Goal: Task Accomplishment & Management: Manage account settings

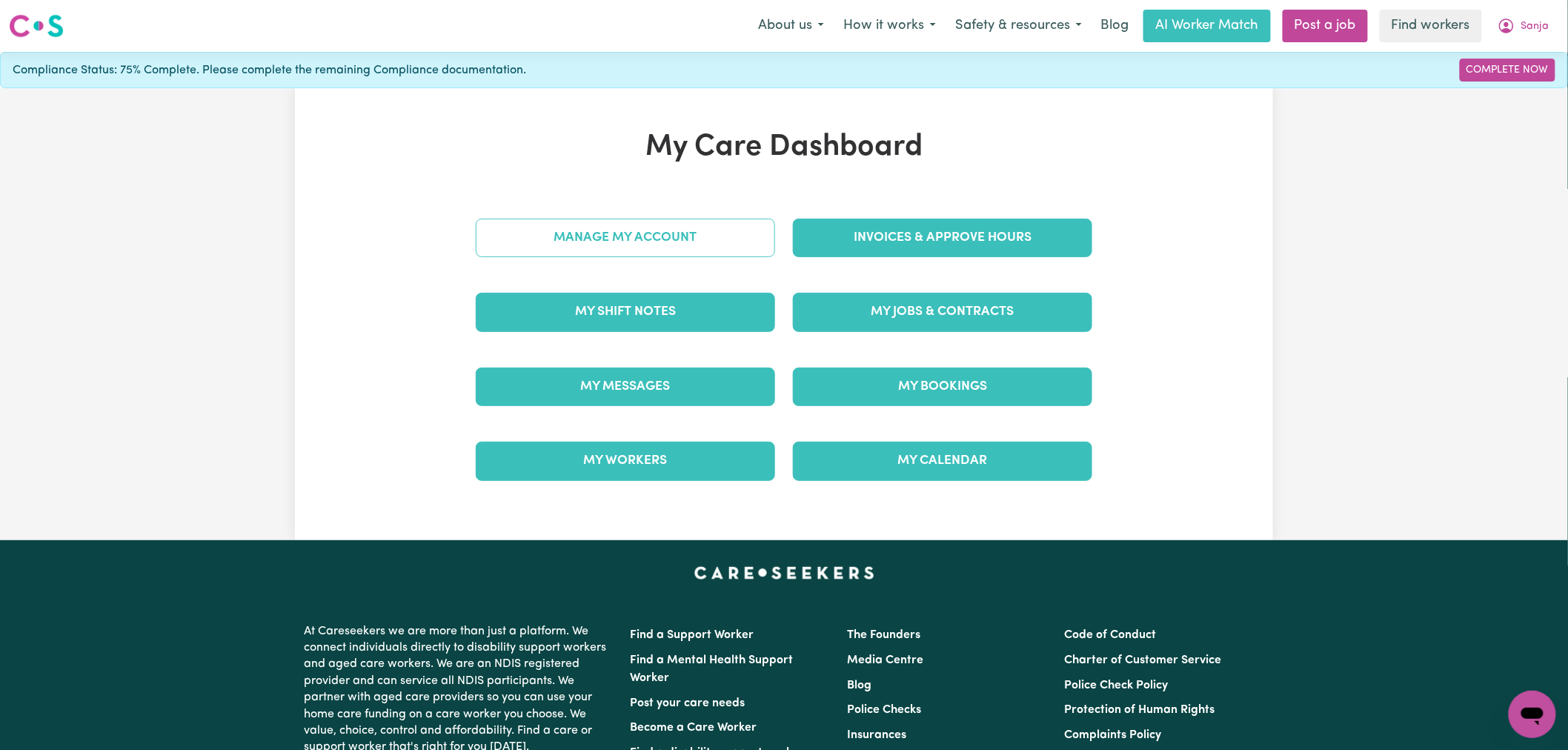
click at [719, 245] on link "Manage My Account" at bounding box center [625, 238] width 300 height 39
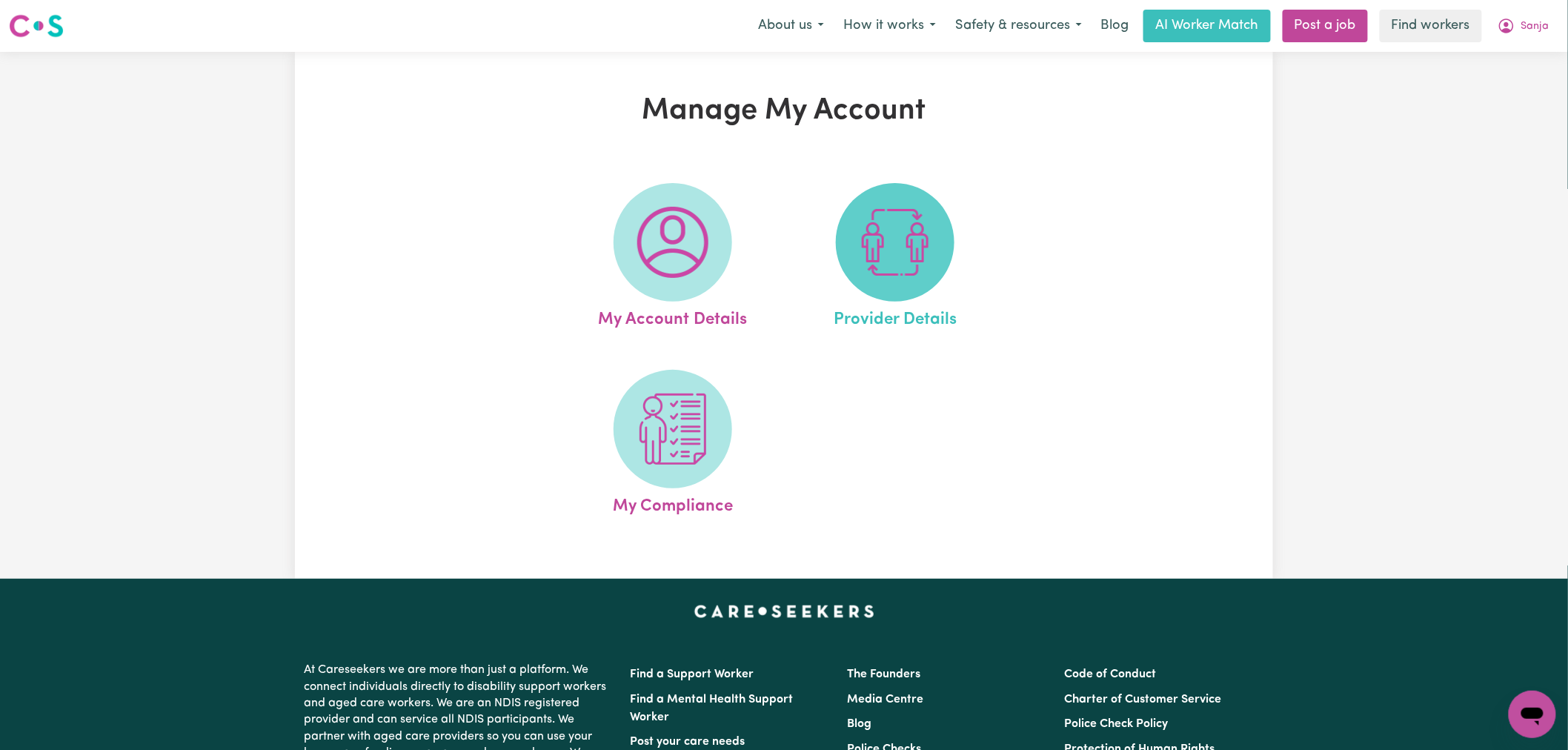
click at [894, 237] on img at bounding box center [895, 242] width 71 height 71
select select "NDIS_FUNDING_PLAN_MANAGED"
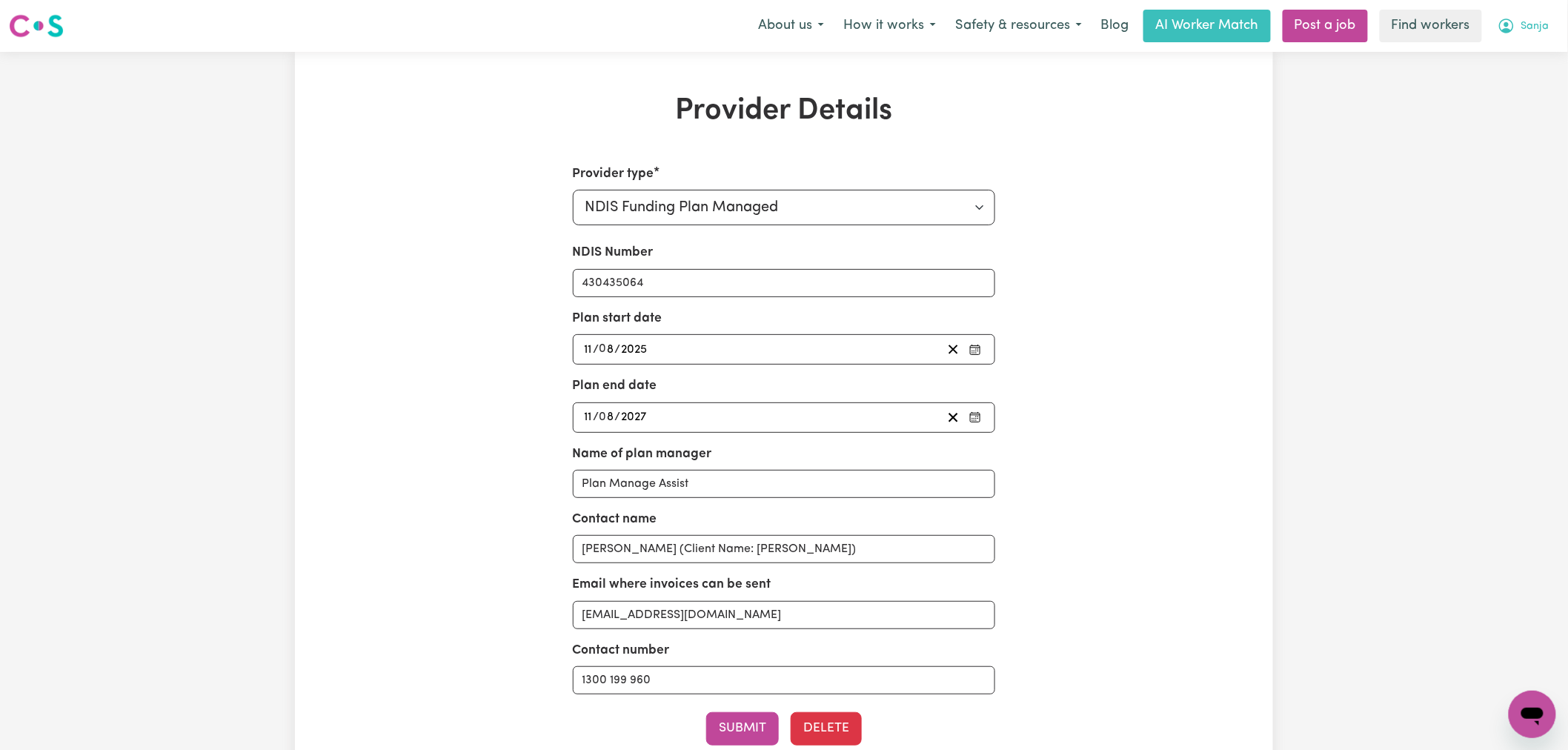
click at [1531, 15] on button "Sanja" at bounding box center [1523, 26] width 71 height 31
click at [1534, 56] on link "My Dashboard" at bounding box center [1500, 58] width 117 height 28
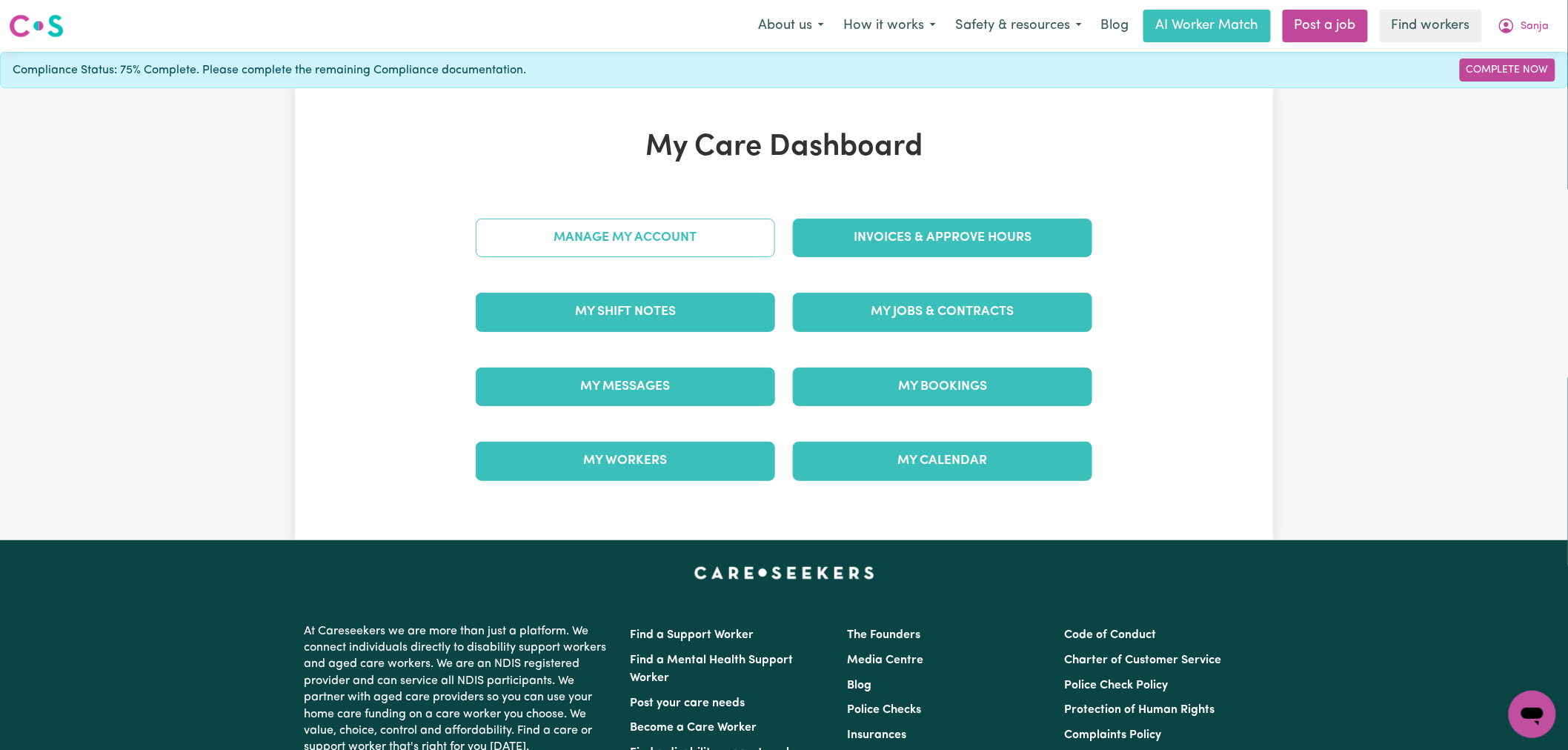
click at [671, 231] on link "Manage My Account" at bounding box center [625, 238] width 300 height 39
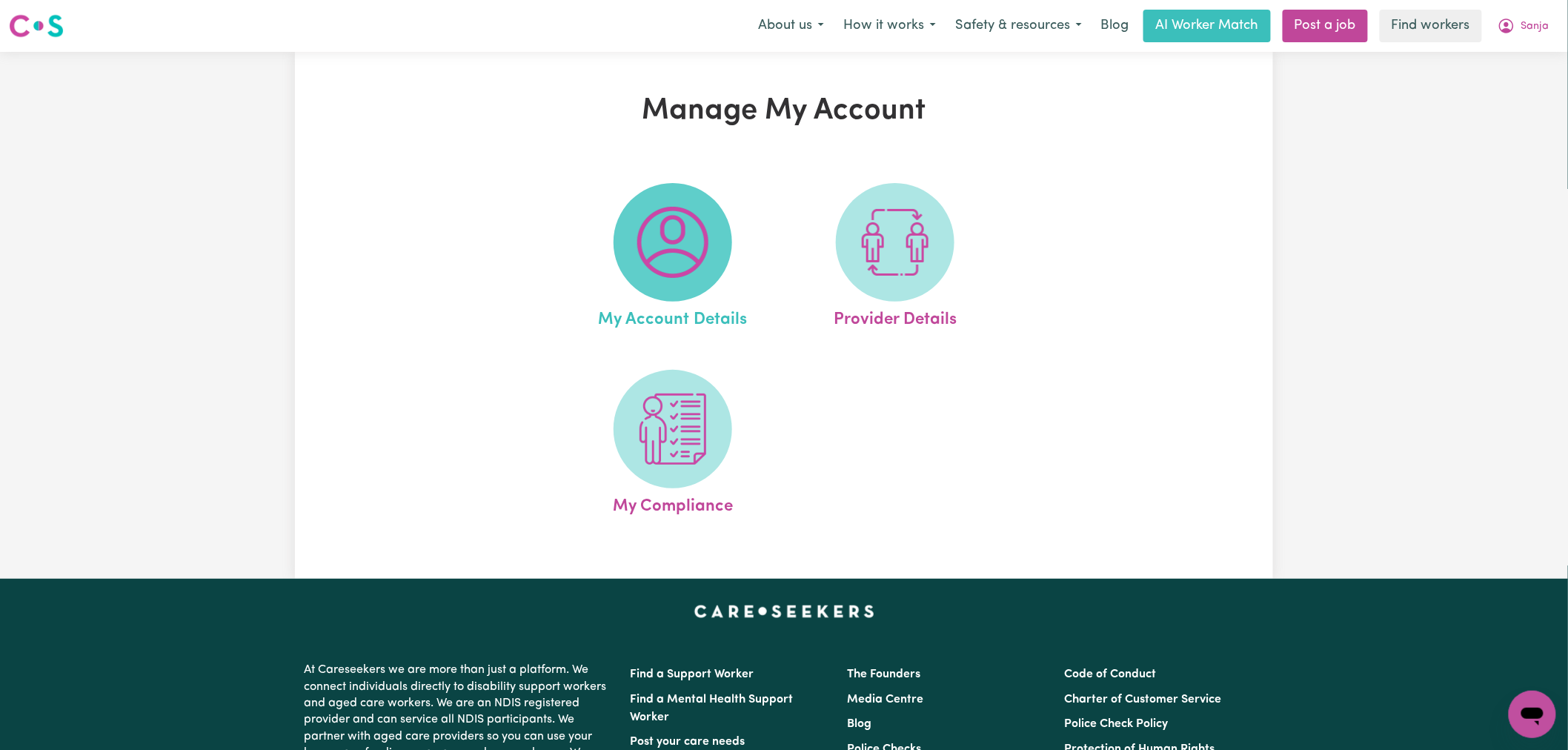
click at [678, 247] on img at bounding box center [672, 242] width 71 height 71
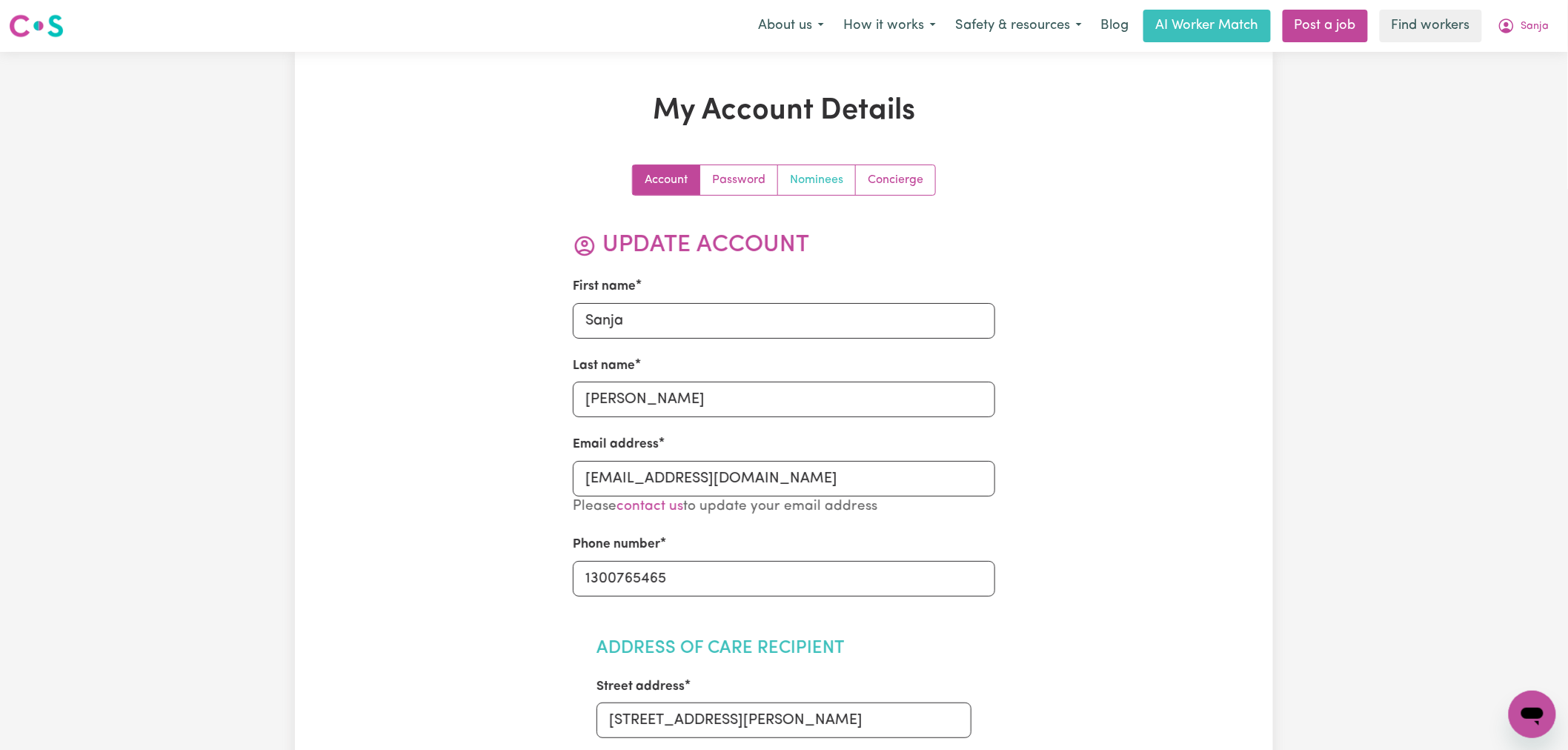
click at [828, 180] on link "Nominees" at bounding box center [817, 180] width 78 height 30
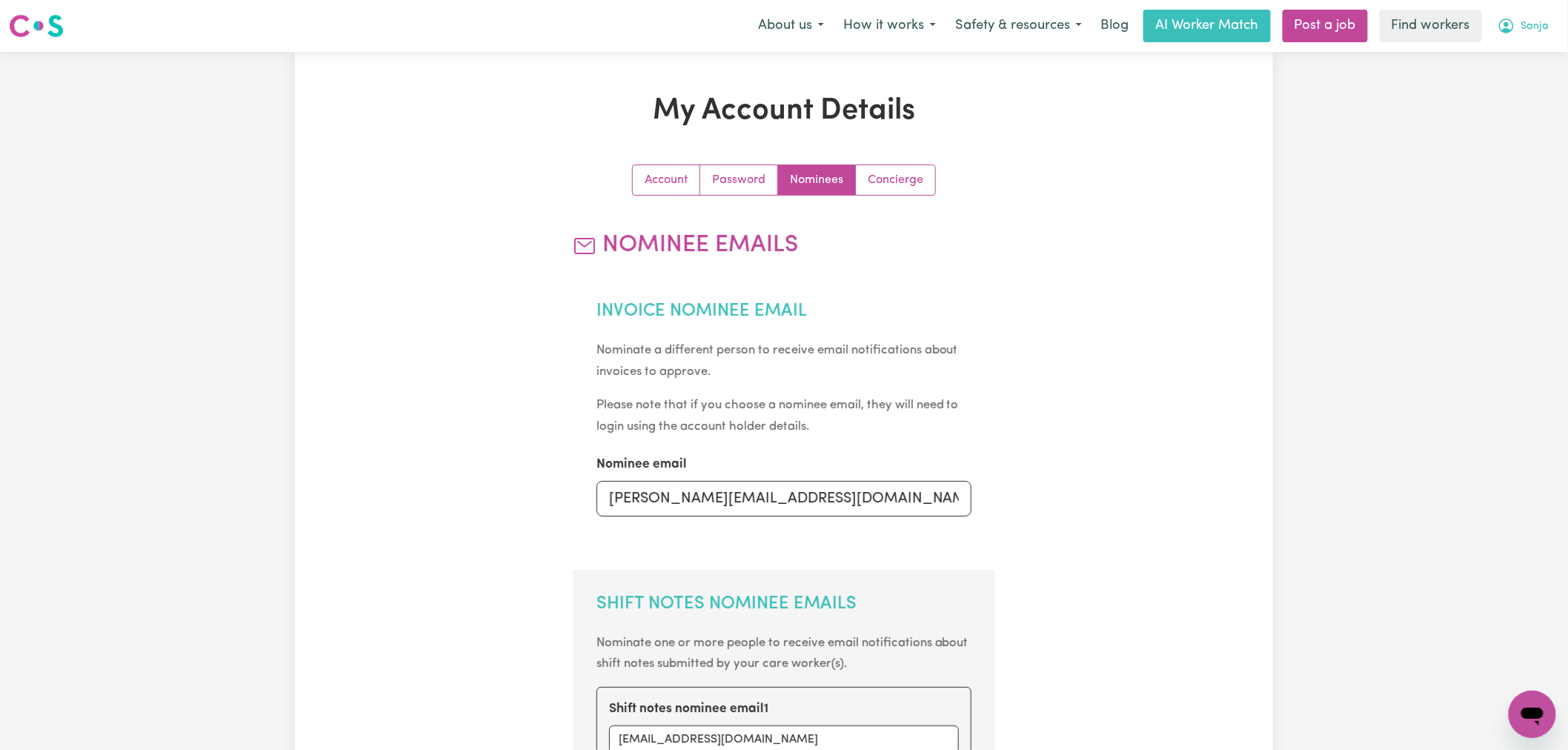
click at [1532, 15] on button "Sanja" at bounding box center [1523, 26] width 71 height 31
click at [1532, 55] on link "My Dashboard" at bounding box center [1500, 58] width 117 height 28
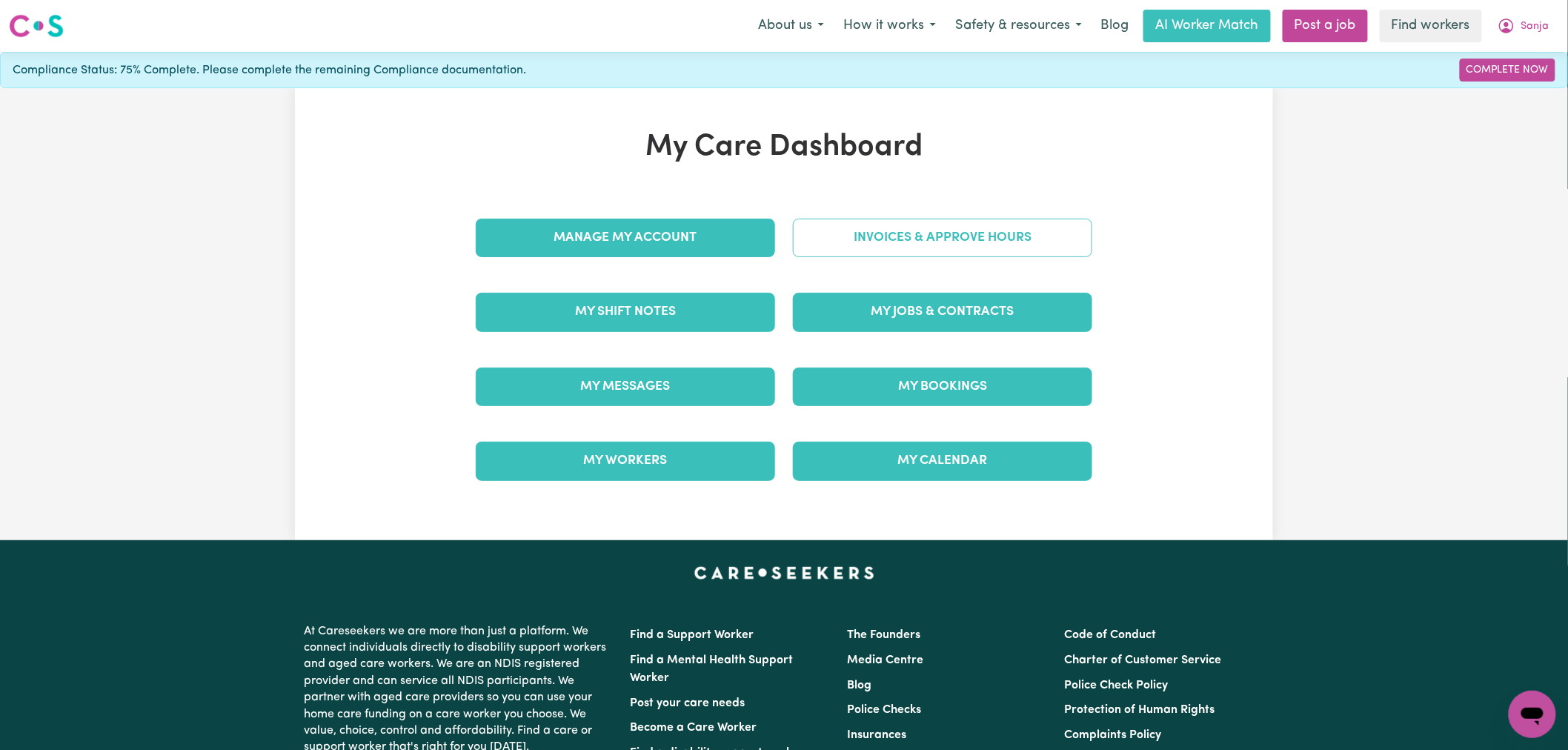
click at [924, 240] on link "Invoices & Approve Hours" at bounding box center [943, 238] width 300 height 39
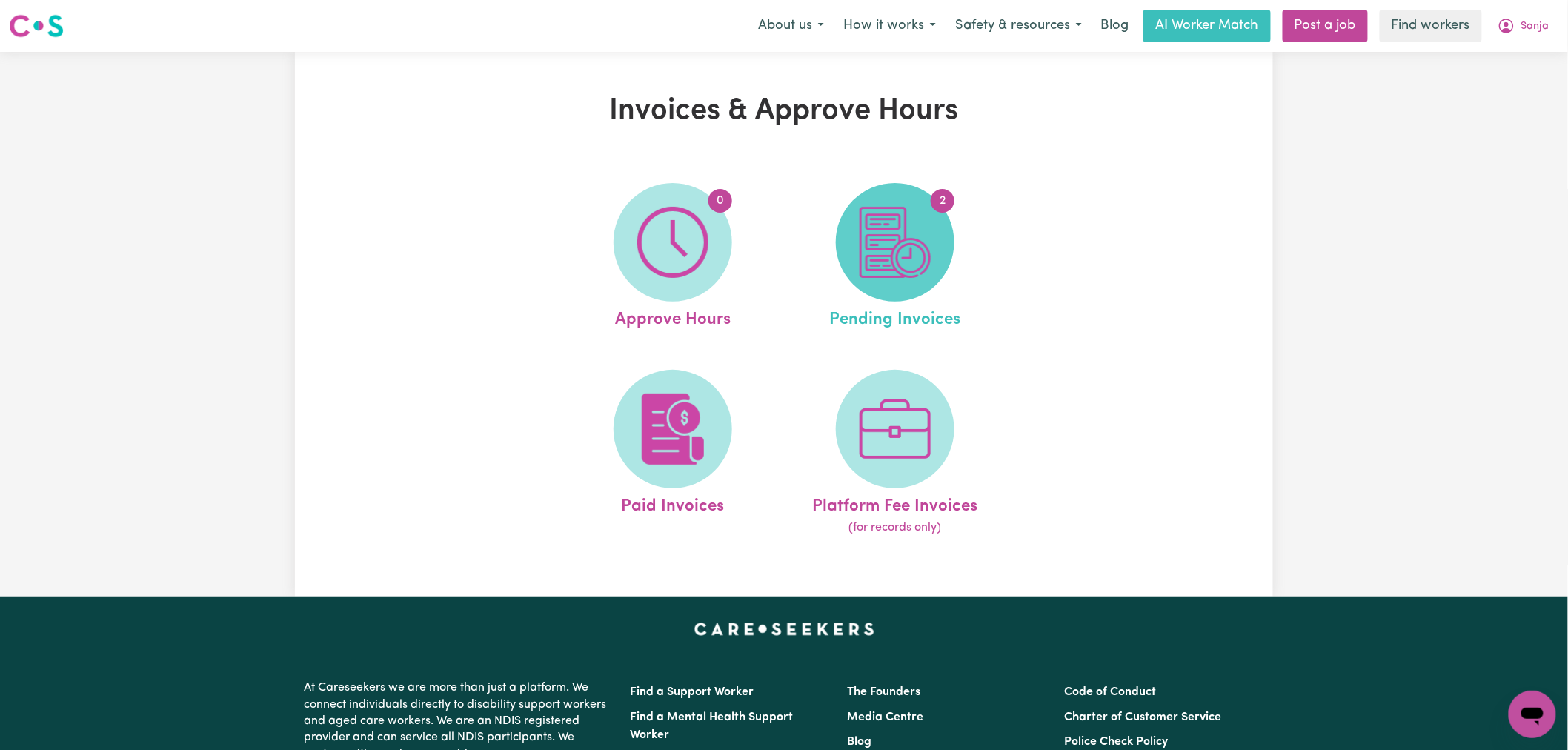
click at [915, 242] on img at bounding box center [895, 242] width 71 height 71
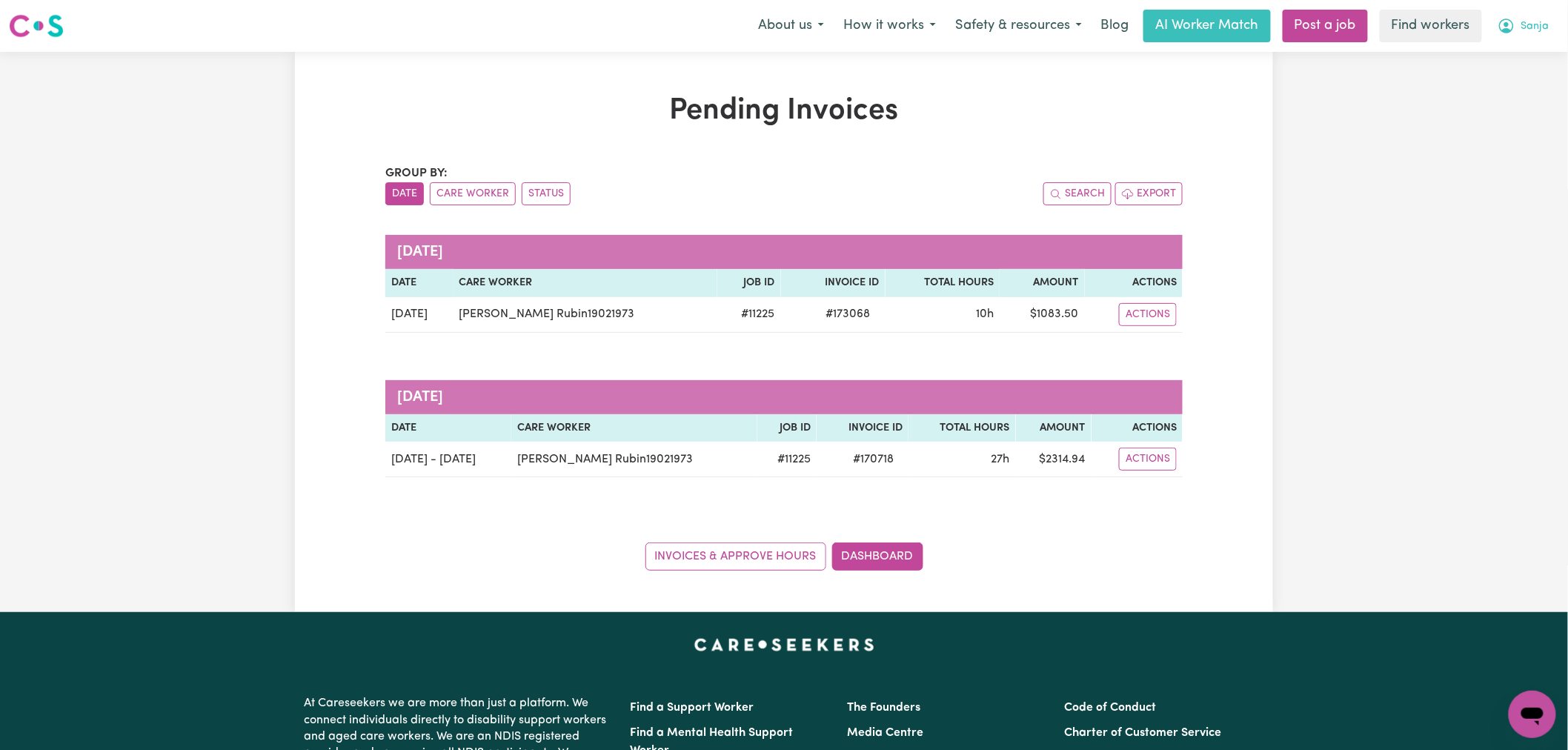
click at [1518, 16] on button "Sanja" at bounding box center [1523, 26] width 71 height 31
click at [1508, 52] on link "My Dashboard" at bounding box center [1500, 58] width 117 height 28
